Goal: Book appointment/travel/reservation

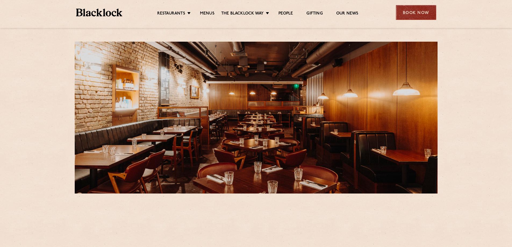
click at [408, 15] on div "Book Now" at bounding box center [416, 12] width 40 height 15
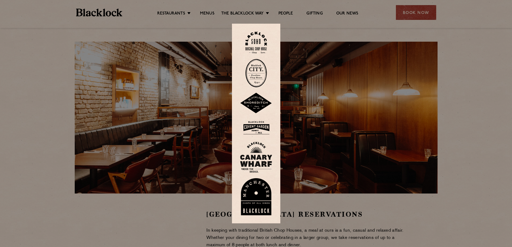
click at [257, 125] on img at bounding box center [256, 127] width 32 height 17
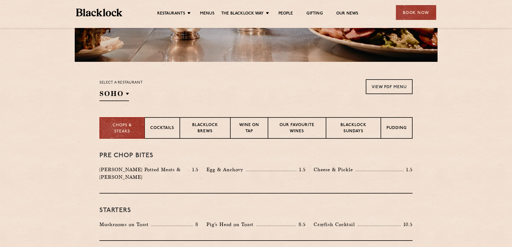
scroll to position [134, 0]
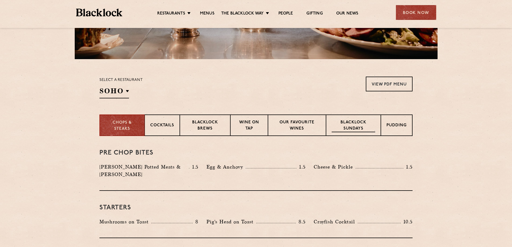
click at [342, 125] on p "Blacklock Sundays" at bounding box center [354, 126] width 44 height 13
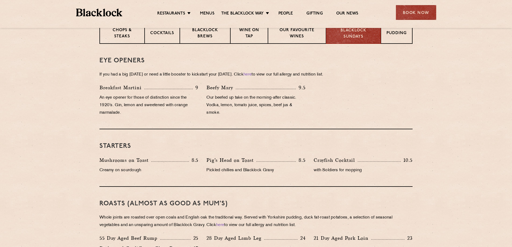
scroll to position [215, 0]
